Goal: Navigation & Orientation: Find specific page/section

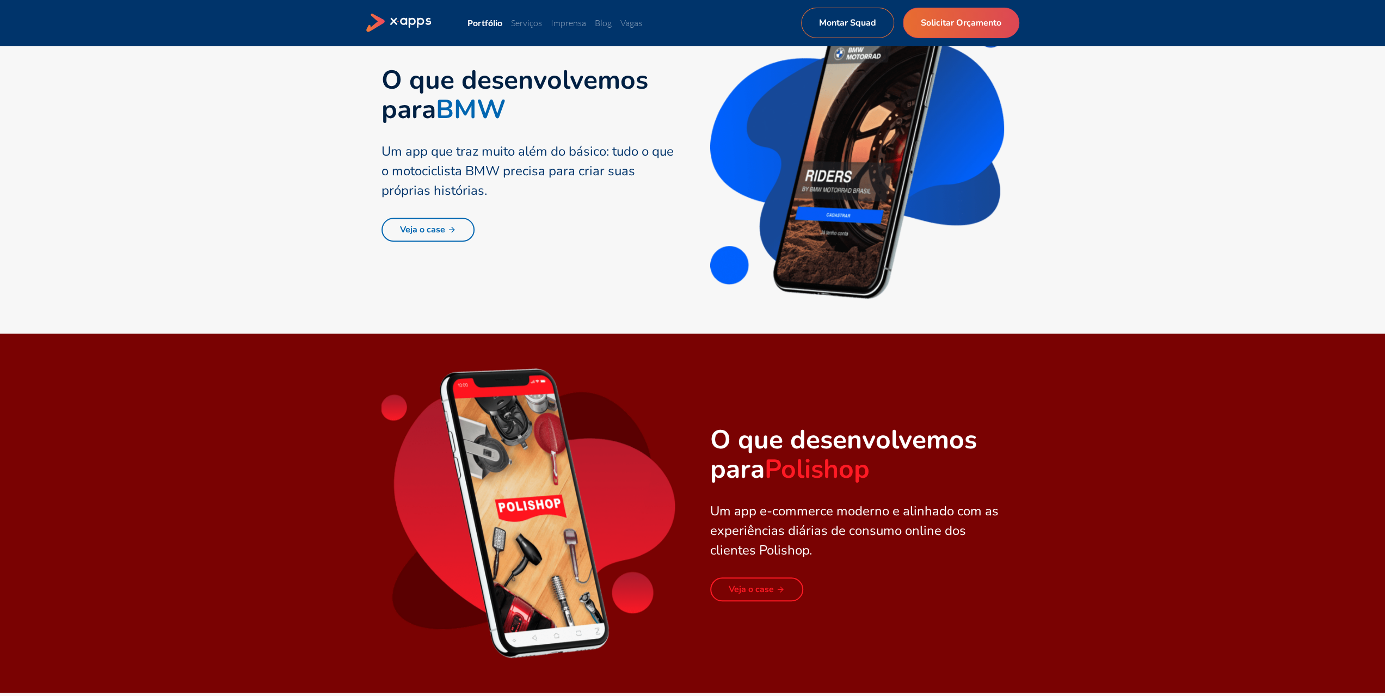
scroll to position [435, 0]
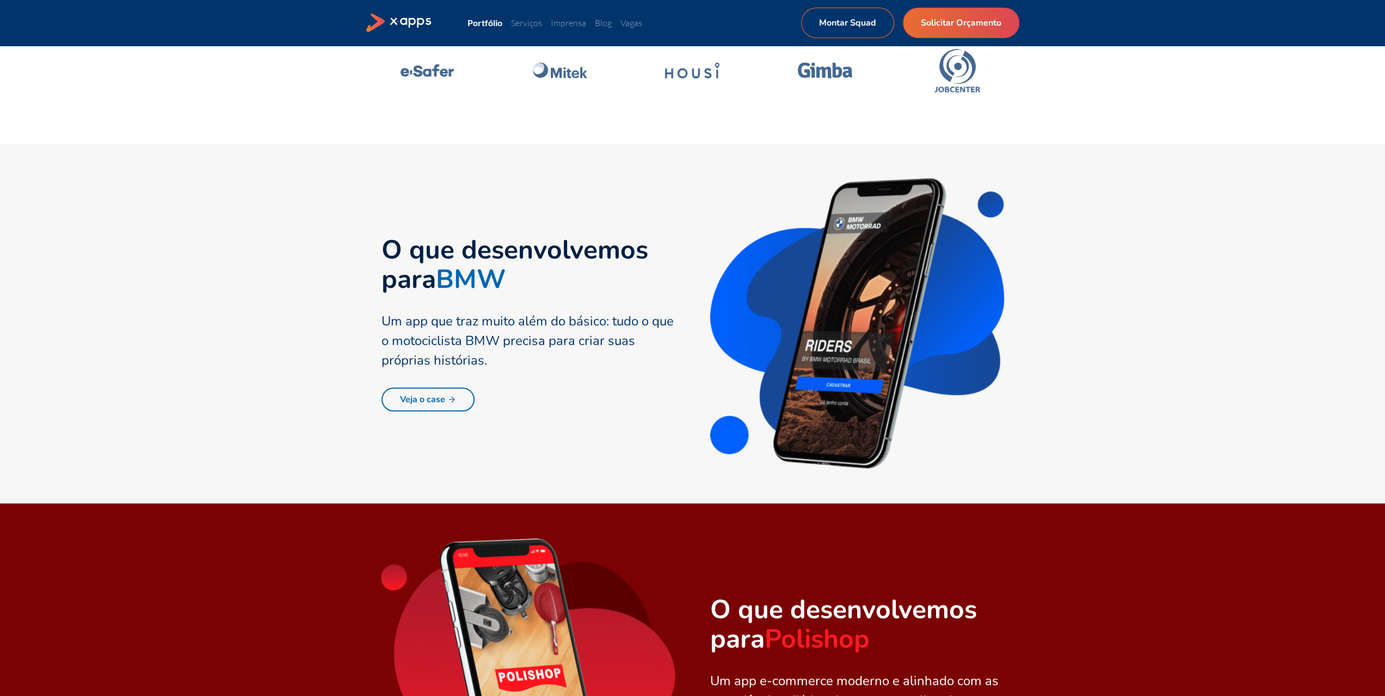
click at [414, 400] on link "Veja o case" at bounding box center [427, 399] width 93 height 24
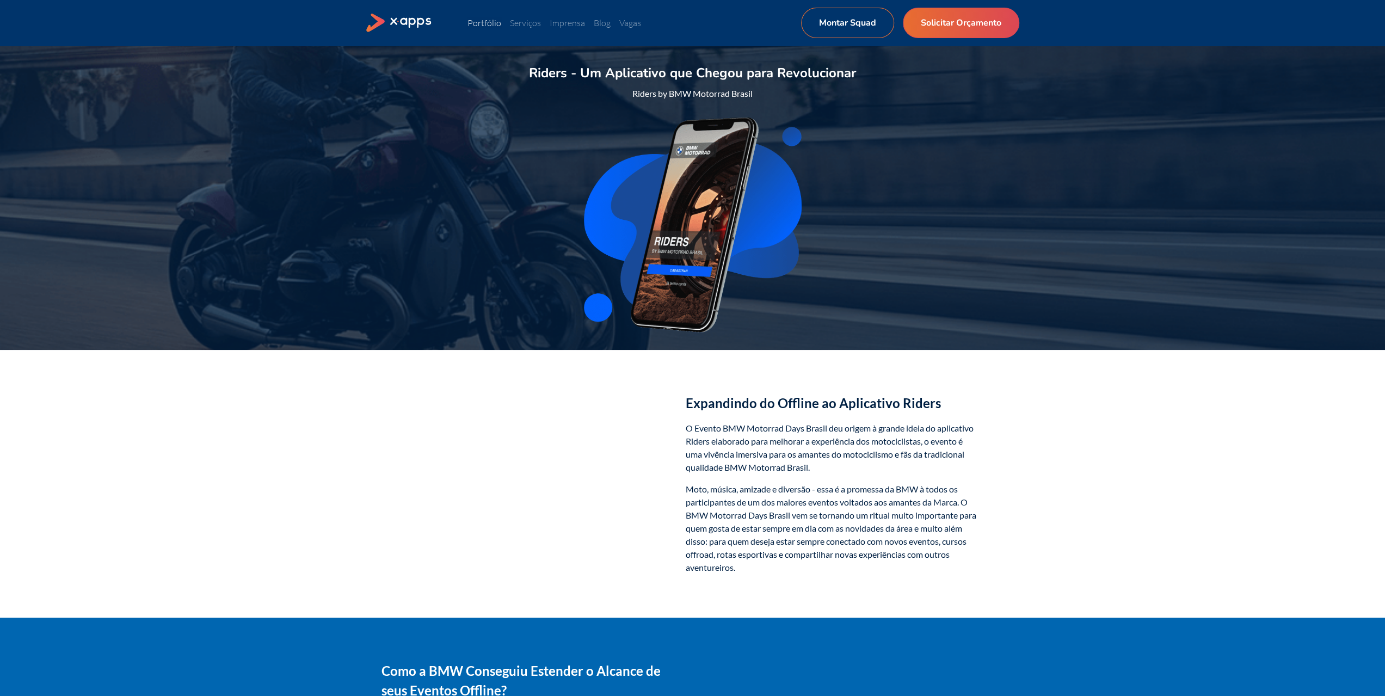
click at [489, 26] on link "Portfólio" at bounding box center [484, 22] width 34 height 11
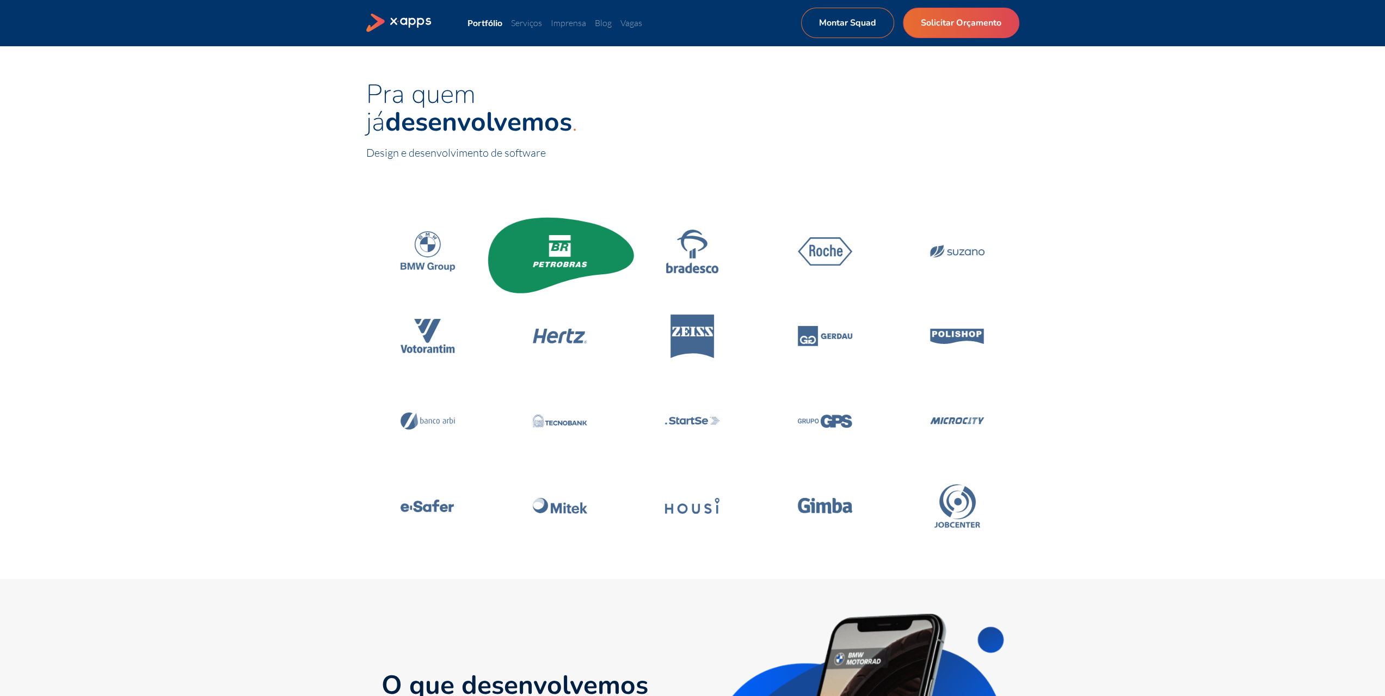
click at [573, 274] on icon at bounding box center [560, 251] width 155 height 93
click at [562, 239] on icon at bounding box center [560, 237] width 22 height 5
click at [569, 26] on link "Imprensa" at bounding box center [568, 22] width 35 height 11
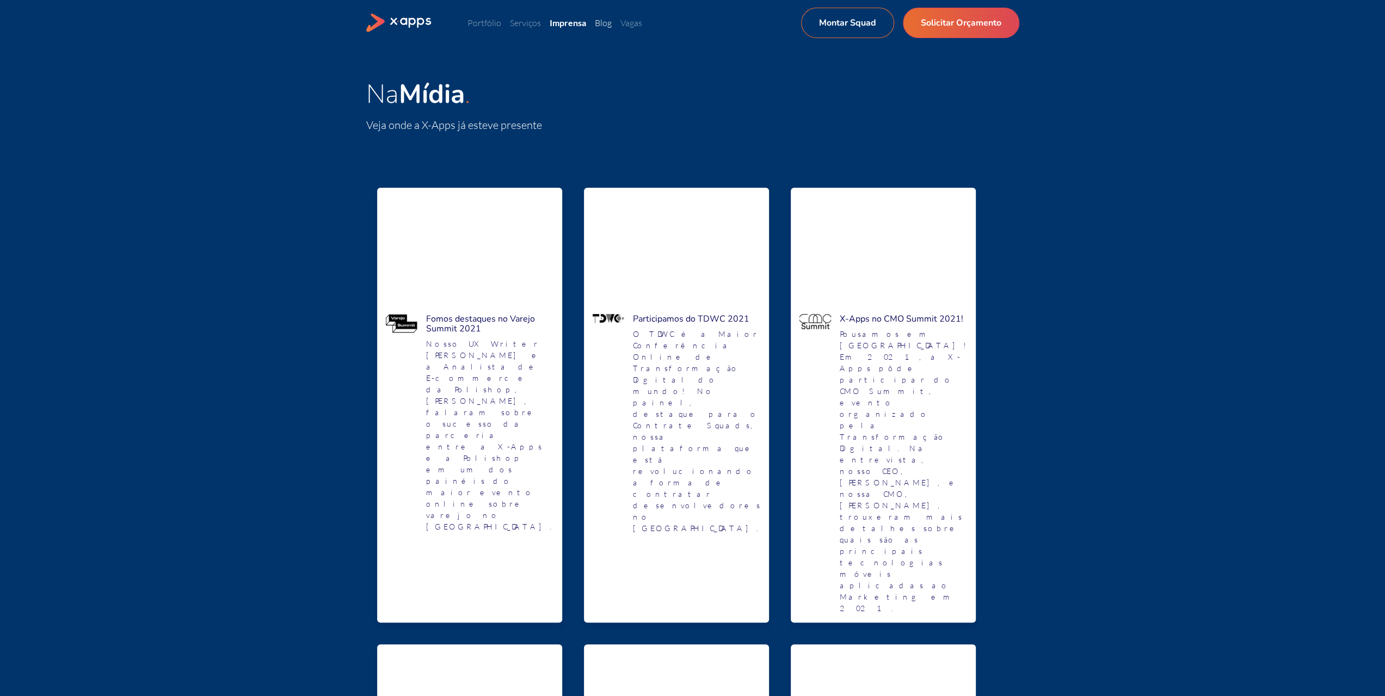
click at [612, 26] on link "Blog" at bounding box center [603, 22] width 17 height 11
click at [607, 19] on link "Blog" at bounding box center [603, 22] width 17 height 11
click at [607, 22] on link "Blog" at bounding box center [603, 22] width 17 height 11
